Goal: Task Accomplishment & Management: Use online tool/utility

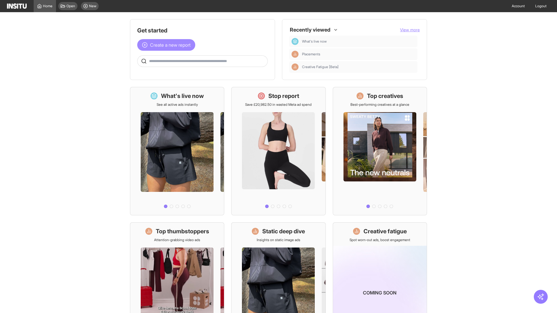
click at [168, 45] on span "Create a new report" at bounding box center [170, 44] width 41 height 7
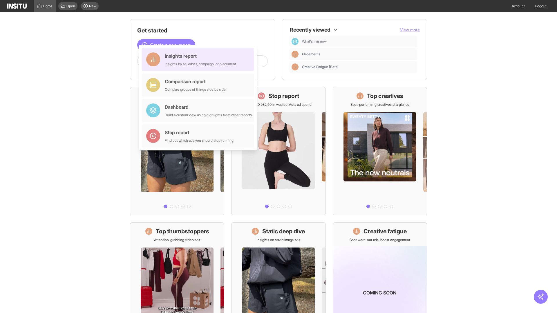
click at [199, 59] on div "Insights report Insights by ad, adset, campaign, or placement" at bounding box center [200, 60] width 71 height 14
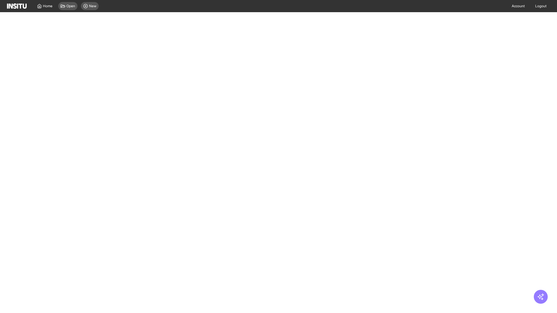
select select "**"
